Goal: Task Accomplishment & Management: Manage account settings

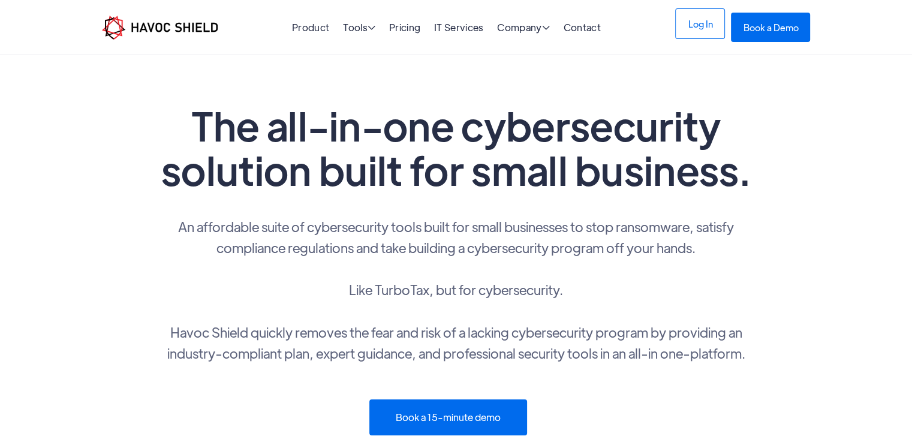
click at [694, 32] on link "Log In" at bounding box center [700, 23] width 50 height 31
click at [701, 25] on link "Log In" at bounding box center [700, 23] width 50 height 31
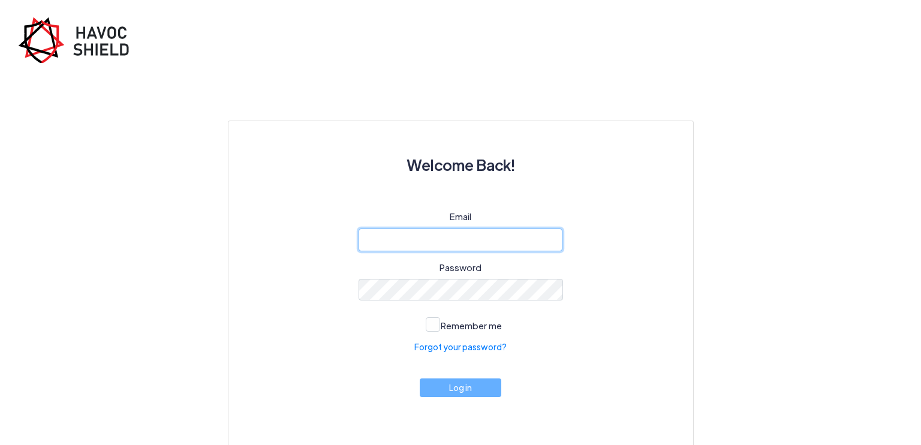
click at [425, 241] on input "email" at bounding box center [461, 239] width 204 height 23
paste input "[EMAIL_ADDRESS][DOMAIN_NAME]"
type input "[EMAIL_ADDRESS][DOMAIN_NAME]"
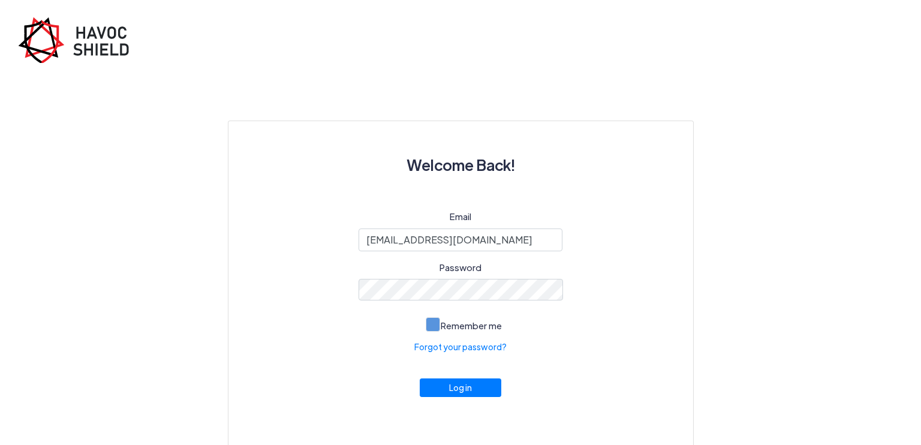
click at [446, 320] on span "Remember me" at bounding box center [471, 325] width 61 height 11
click at [0, 0] on input "Remember me" at bounding box center [0, 0] width 0 height 0
click at [463, 377] on button "Log in" at bounding box center [461, 384] width 82 height 19
click at [468, 375] on button "Log in" at bounding box center [461, 384] width 82 height 19
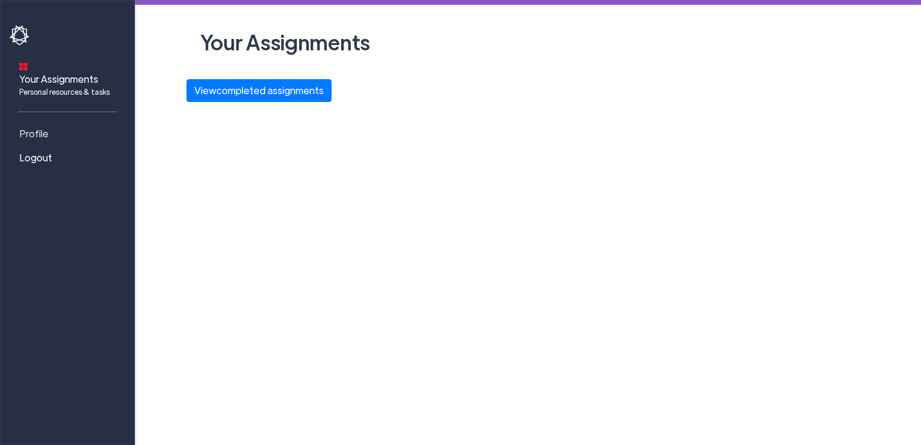
click at [32, 127] on span "Profile" at bounding box center [33, 134] width 29 height 14
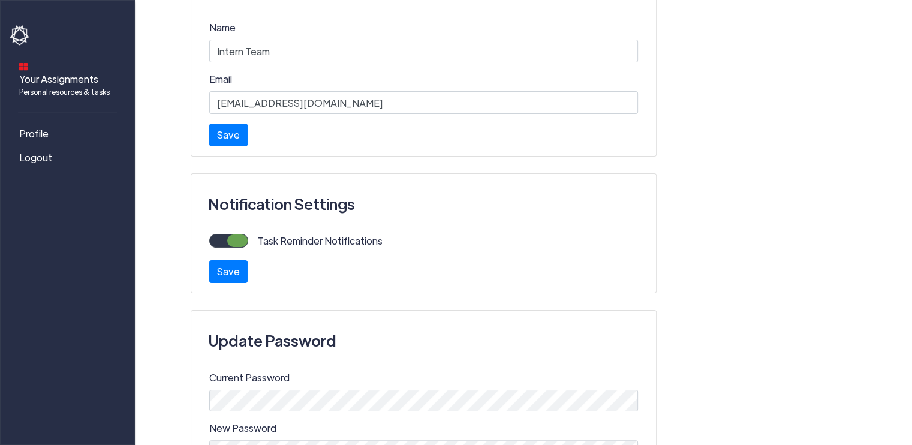
scroll to position [429, 0]
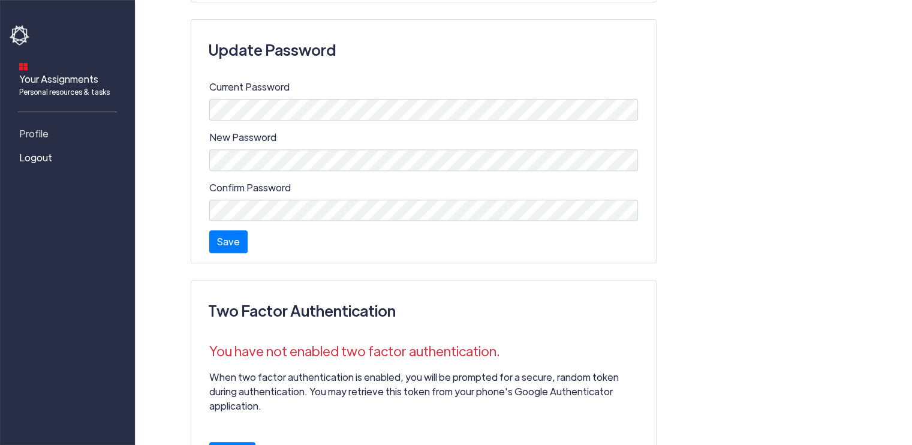
click at [28, 127] on span "Profile" at bounding box center [33, 134] width 29 height 14
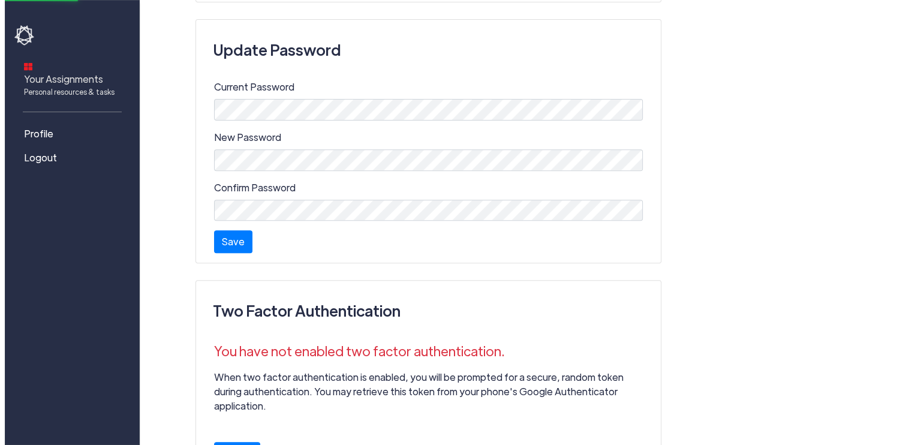
scroll to position [0, 0]
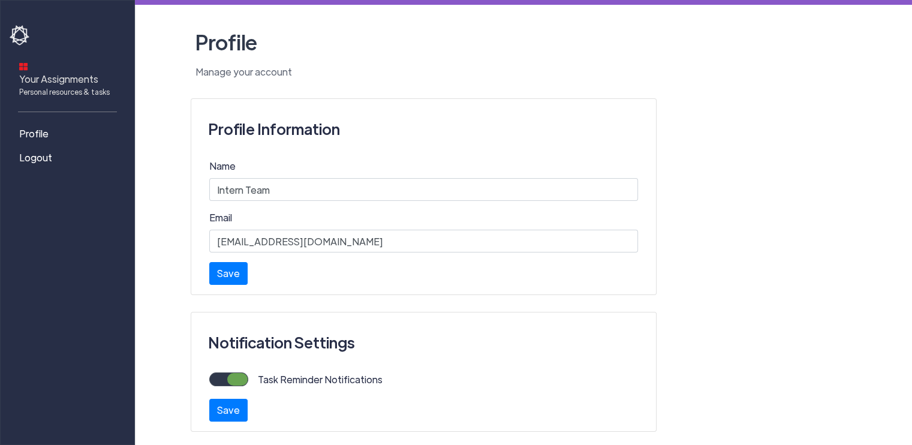
click at [54, 72] on span "Your Assignments Personal resources & tasks" at bounding box center [64, 84] width 91 height 25
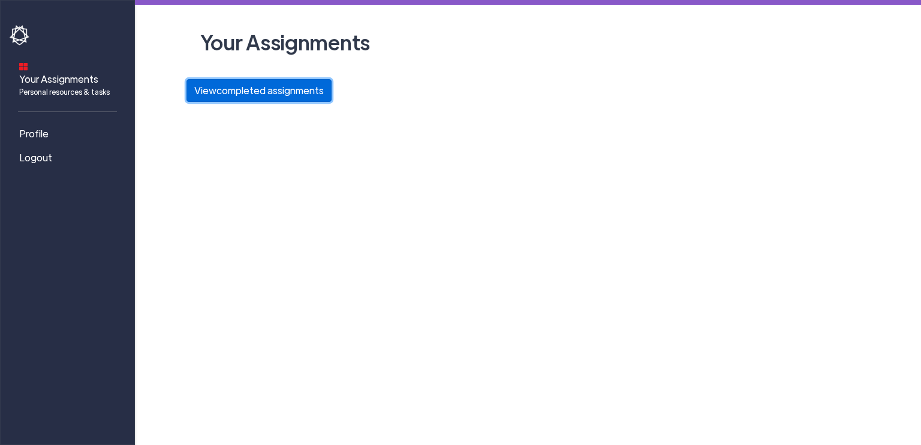
click at [217, 80] on button "View completed assignments" at bounding box center [258, 90] width 145 height 23
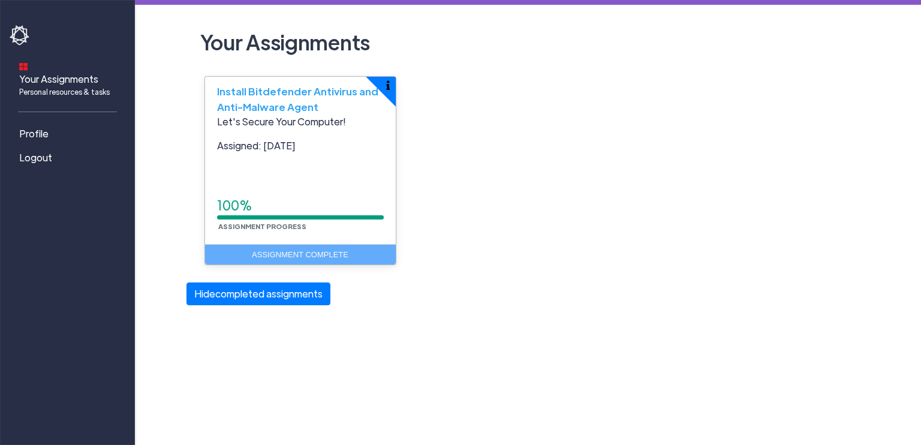
click at [258, 230] on div "Let's Secure Your Computer! Assigned: Aug 17, 2025 100% Assignment Progress" at bounding box center [300, 180] width 191 height 130
click at [386, 84] on img "button" at bounding box center [388, 85] width 4 height 10
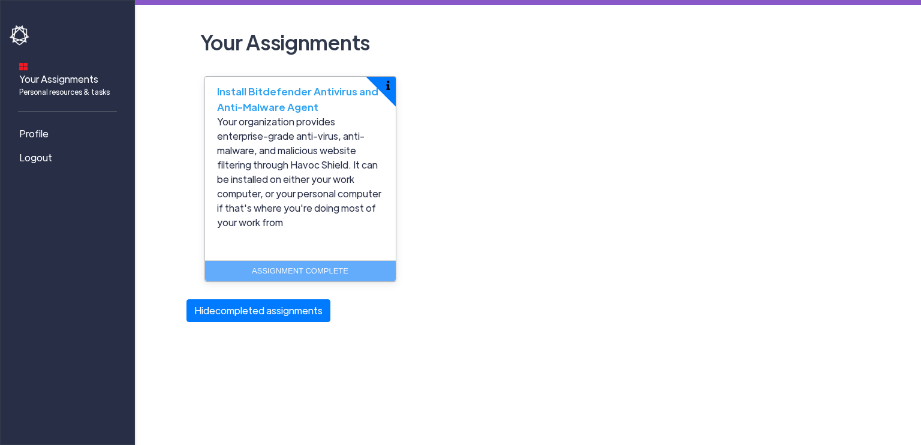
click at [23, 42] on img at bounding box center [21, 35] width 22 height 20
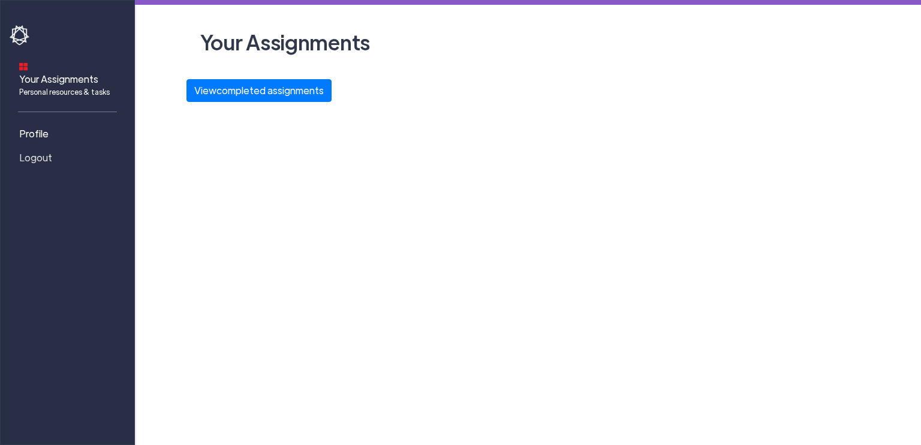
click at [34, 151] on span "Logout" at bounding box center [35, 158] width 33 height 14
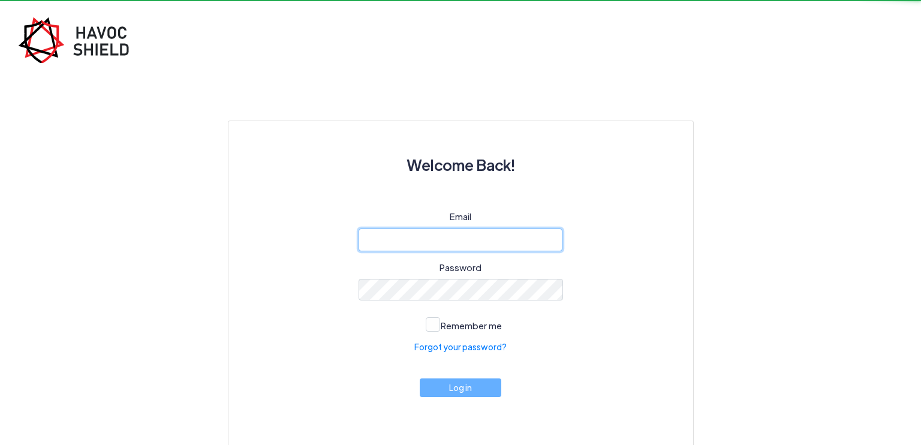
type input "cyber@ijk.international"
